Goal: Task Accomplishment & Management: Manage account settings

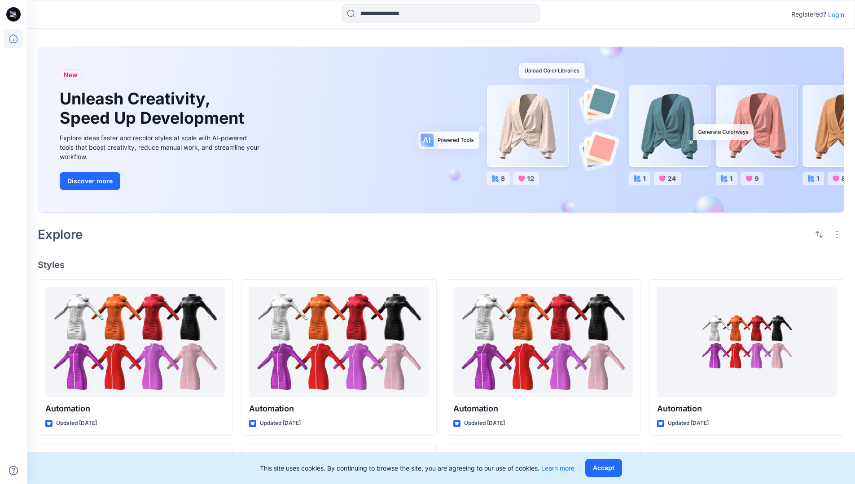
click at [834, 14] on p "Login" at bounding box center [836, 14] width 16 height 9
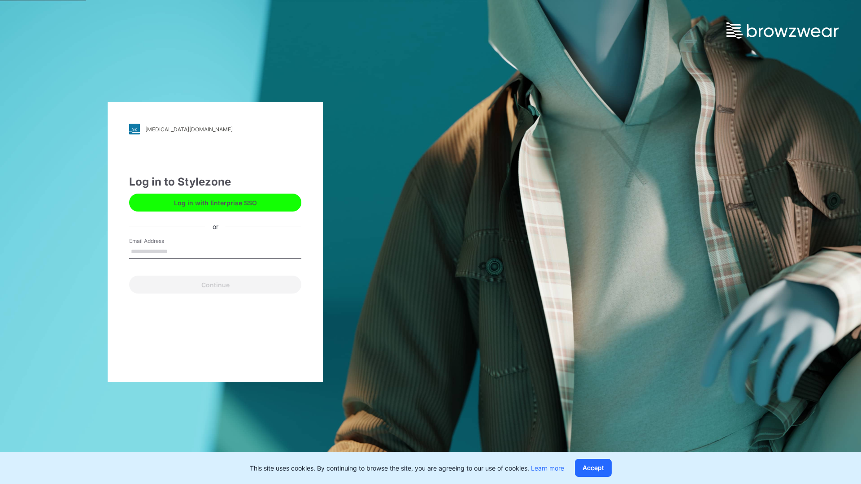
click at [177, 251] on input "Email Address" at bounding box center [215, 251] width 172 height 13
type input "**********"
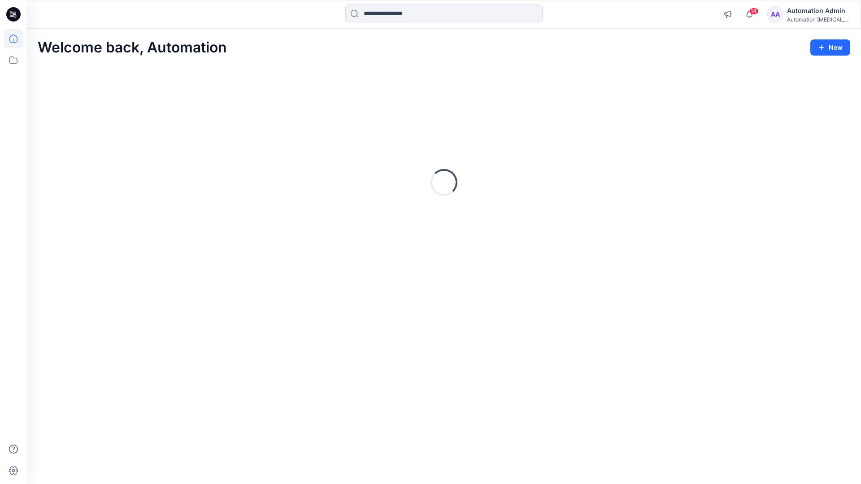
click at [17, 39] on icon at bounding box center [13, 39] width 8 height 8
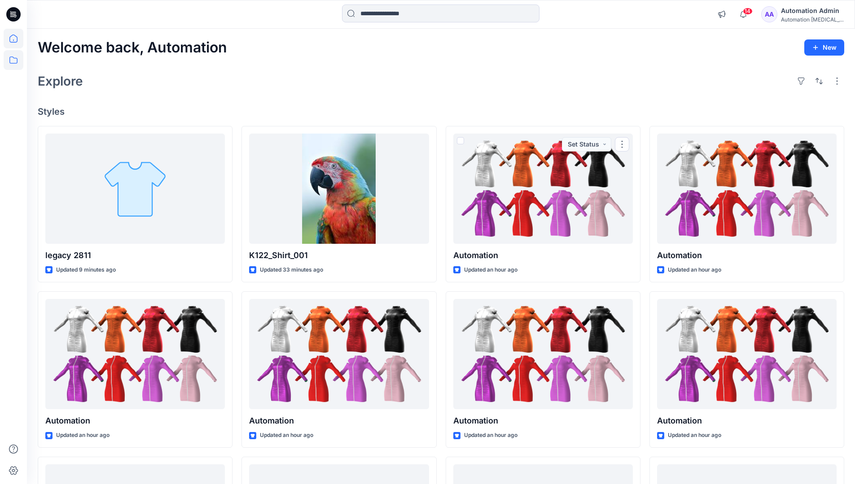
click at [16, 61] on icon at bounding box center [14, 60] width 20 height 20
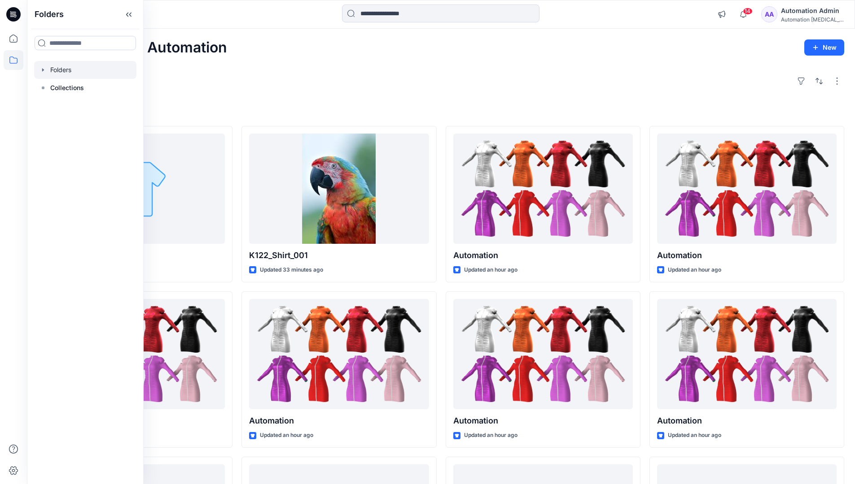
click at [62, 73] on div at bounding box center [85, 70] width 102 height 18
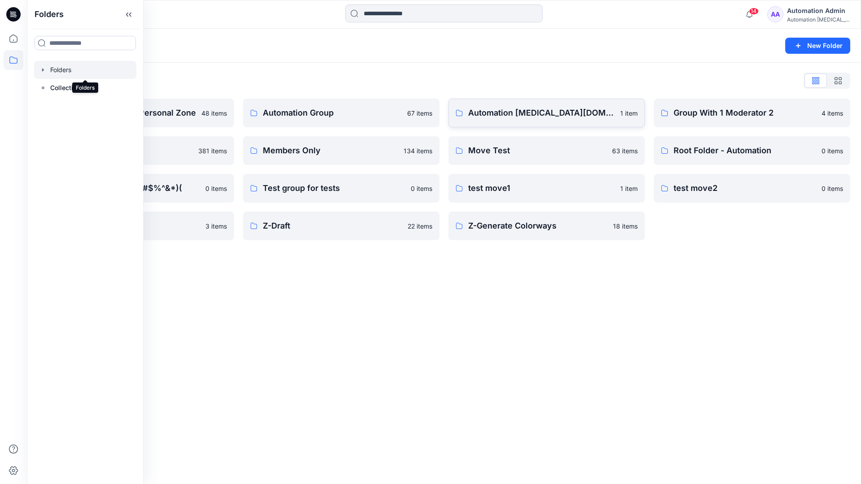
click at [484, 121] on link "Automation testim.io 1 item" at bounding box center [547, 113] width 196 height 29
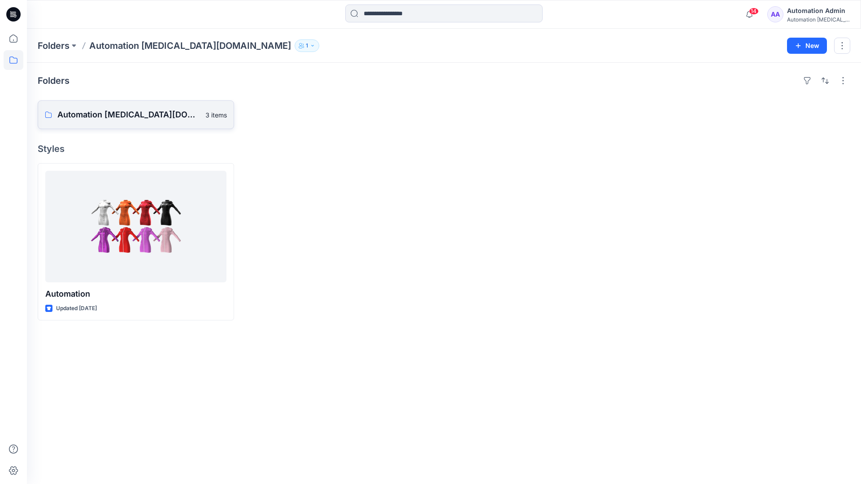
click at [119, 109] on p "Automation testim.io Board" at bounding box center [128, 115] width 143 height 13
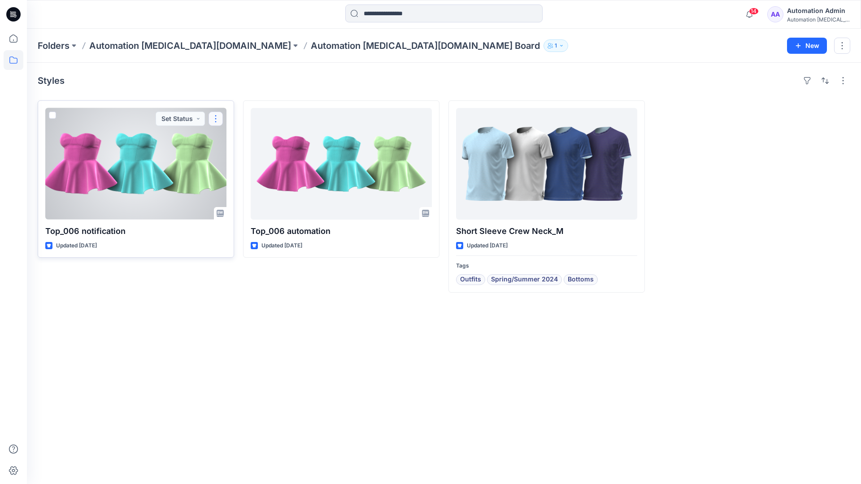
click at [216, 122] on button "button" at bounding box center [216, 119] width 14 height 14
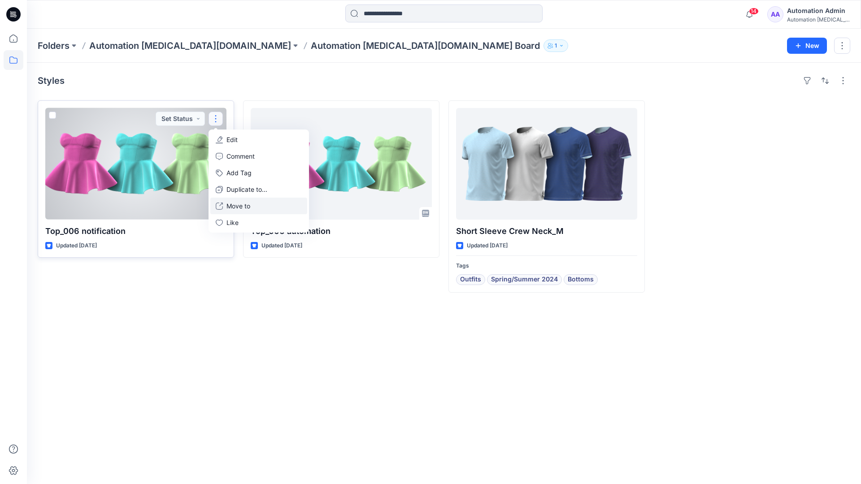
click at [224, 205] on button "Move to" at bounding box center [258, 206] width 97 height 17
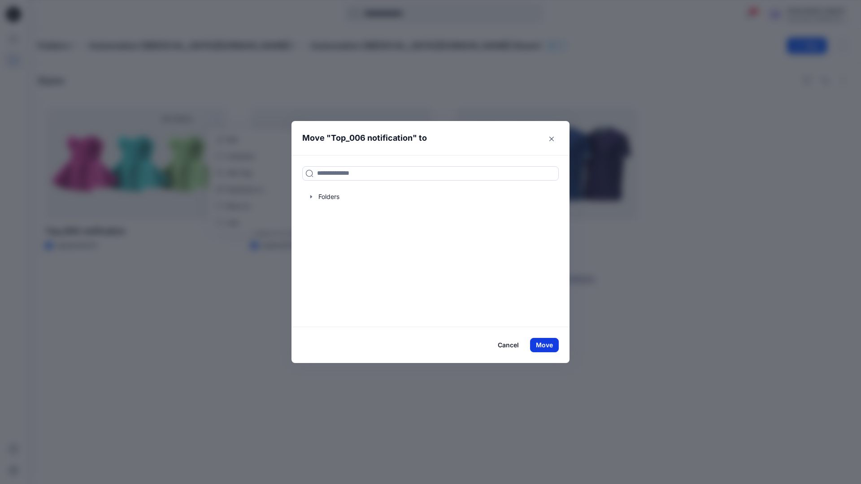
click at [548, 347] on button "Move" at bounding box center [544, 345] width 29 height 14
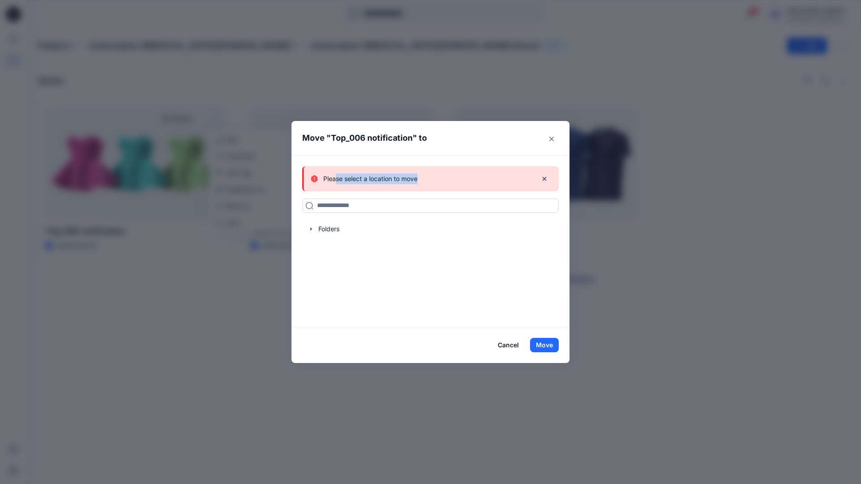
drag, startPoint x: 548, startPoint y: 347, endPoint x: 336, endPoint y: 176, distance: 271.5
click at [336, 176] on div "Please select a location to move" at bounding box center [420, 179] width 219 height 11
click at [545, 180] on icon "button" at bounding box center [544, 178] width 7 height 7
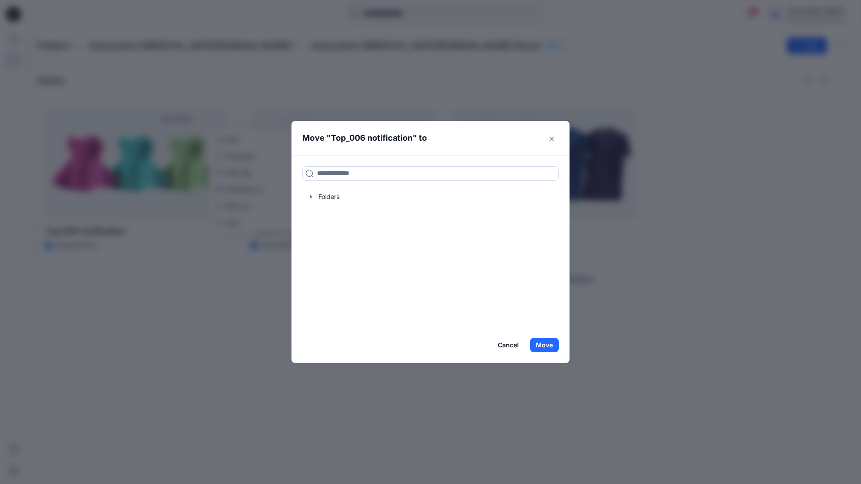
click at [507, 346] on button "Cancel" at bounding box center [508, 345] width 33 height 14
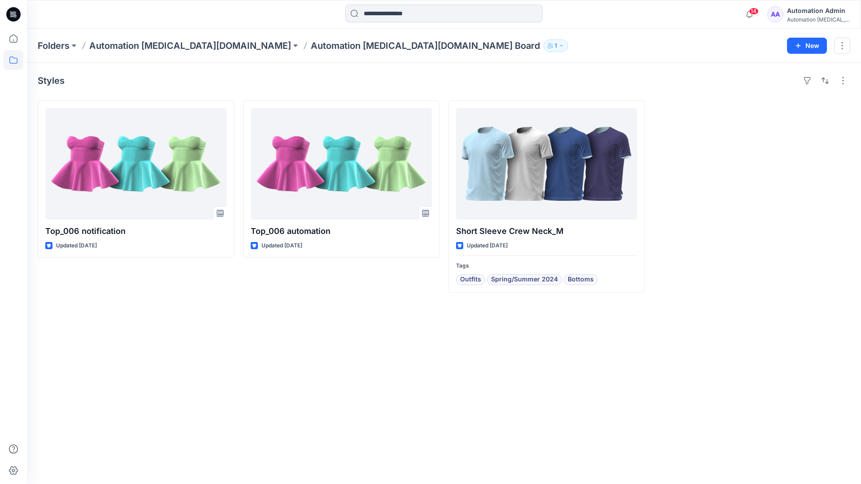
click at [799, 17] on div "Automation [MEDICAL_DATA]..." at bounding box center [818, 19] width 63 height 7
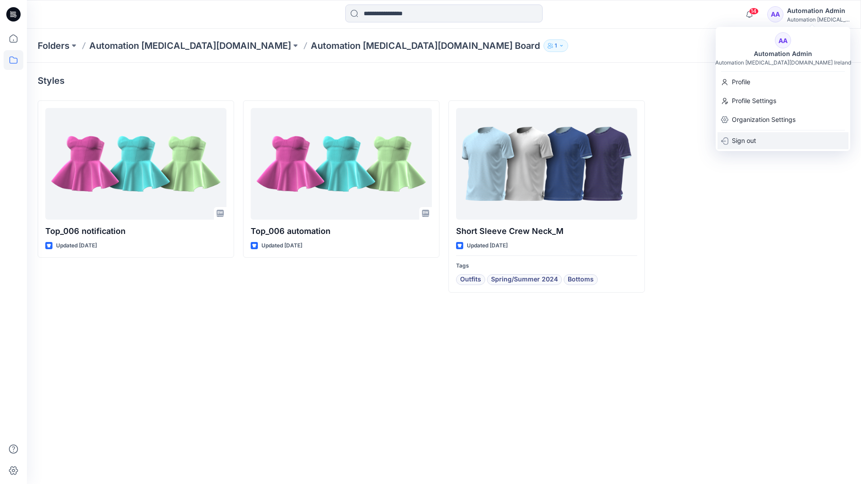
click at [756, 145] on p "Sign out" at bounding box center [744, 140] width 24 height 17
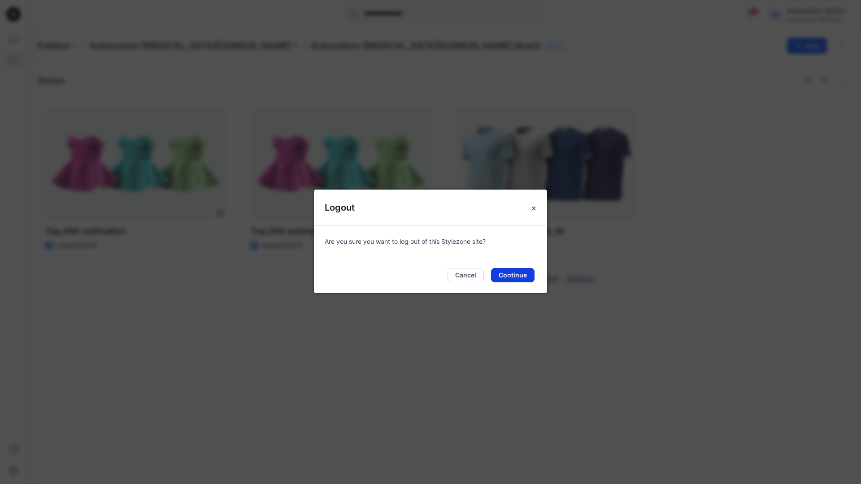
click at [522, 272] on button "Continue" at bounding box center [513, 275] width 44 height 14
